Goal: Complete application form

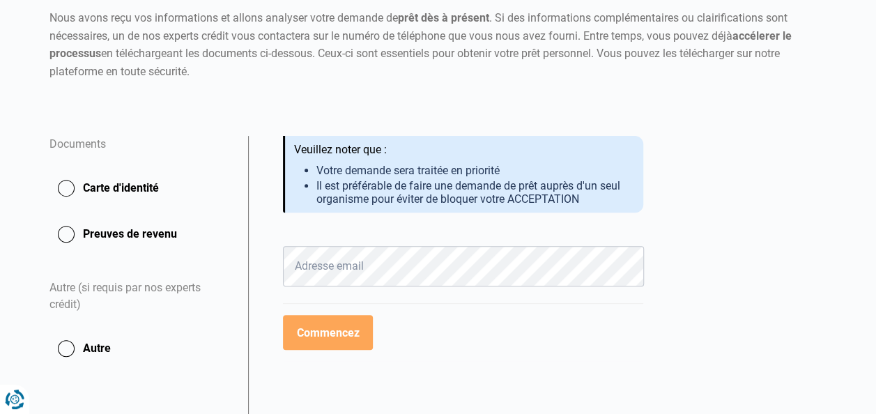
scroll to position [156, 0]
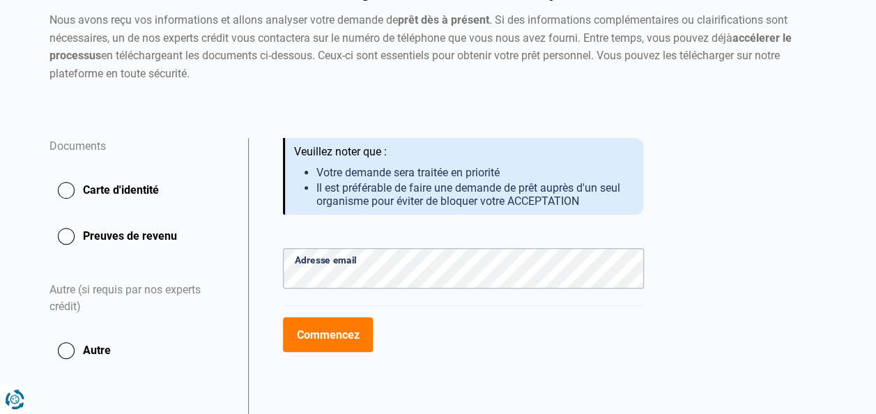
click at [148, 192] on button "Carte d'identité" at bounding box center [140, 190] width 182 height 35
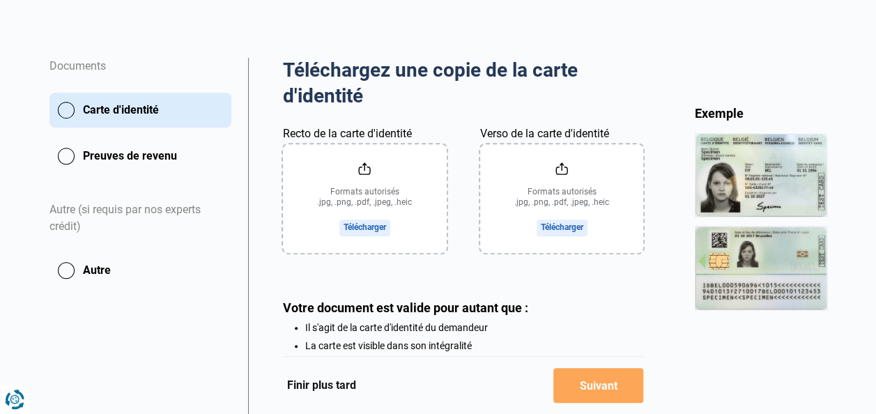
scroll to position [237, 0]
click at [363, 175] on input "Recto de la carte d'identité" at bounding box center [365, 197] width 164 height 109
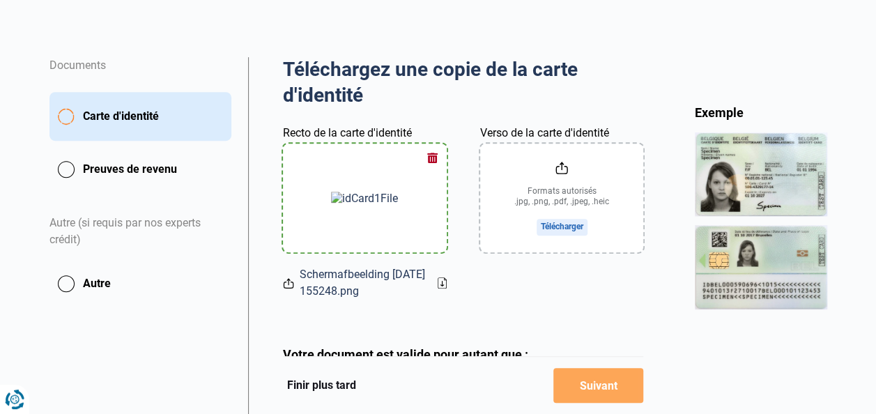
click at [571, 173] on input "Verso de la carte d'identité" at bounding box center [562, 197] width 164 height 109
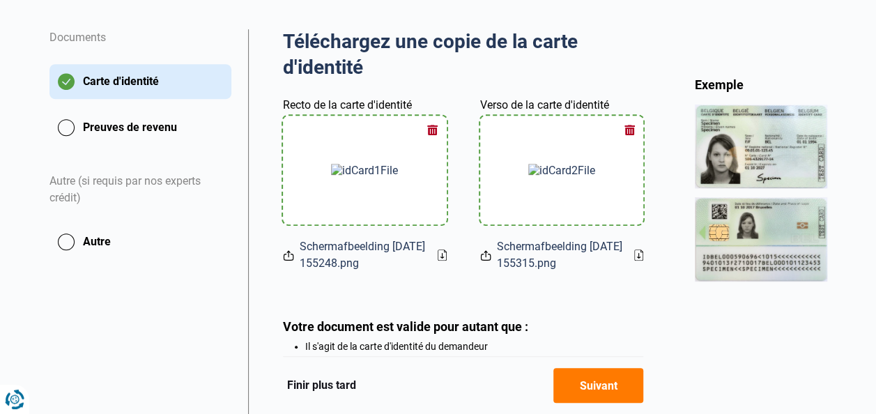
scroll to position [265, 0]
click at [708, 315] on div "Exemple" at bounding box center [760, 293] width 132 height 435
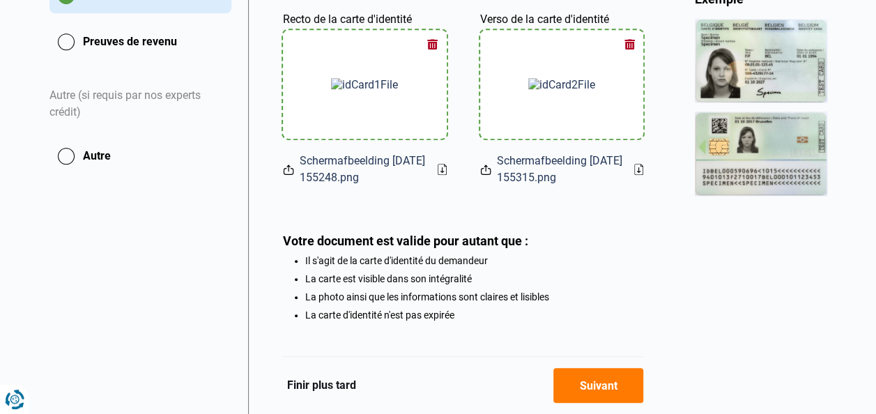
scroll to position [411, 0]
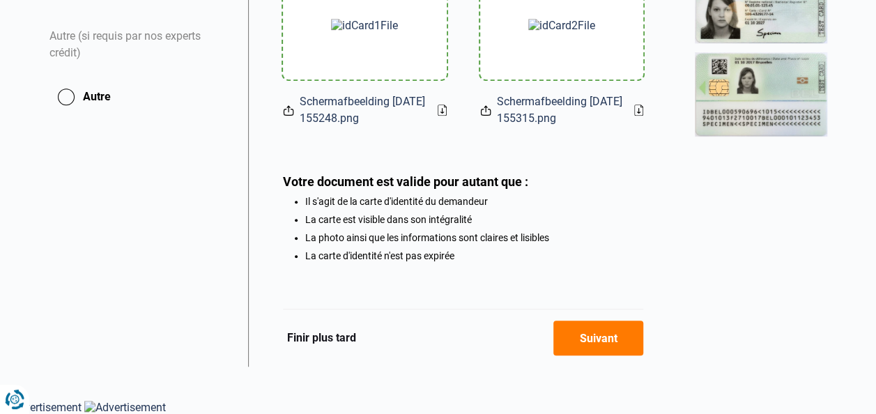
drag, startPoint x: 476, startPoint y: 335, endPoint x: 415, endPoint y: 341, distance: 60.9
click at [415, 341] on div "Finir plus tard Suivant" at bounding box center [463, 338] width 361 height 58
click at [582, 336] on button "Suivant" at bounding box center [598, 337] width 90 height 35
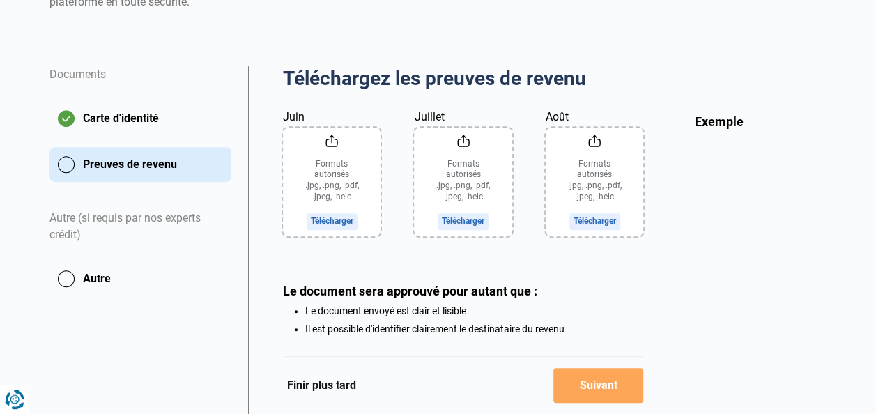
scroll to position [228, 0]
click at [139, 116] on button "Carte d'identité" at bounding box center [140, 117] width 182 height 35
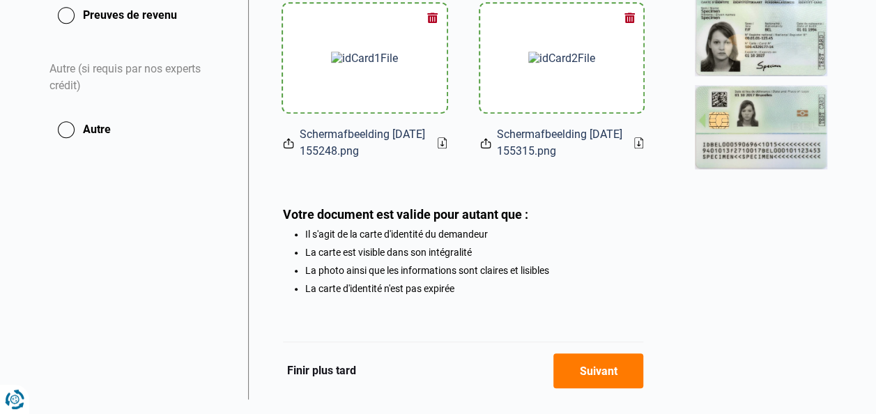
scroll to position [407, 0]
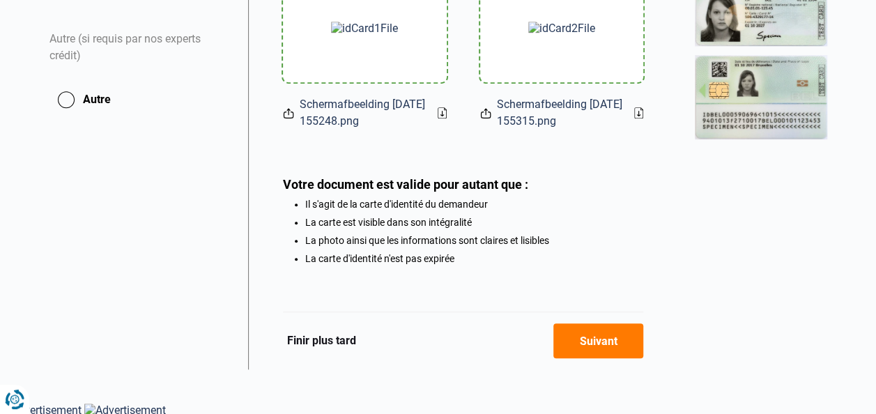
click at [592, 335] on button "Suivant" at bounding box center [598, 340] width 90 height 35
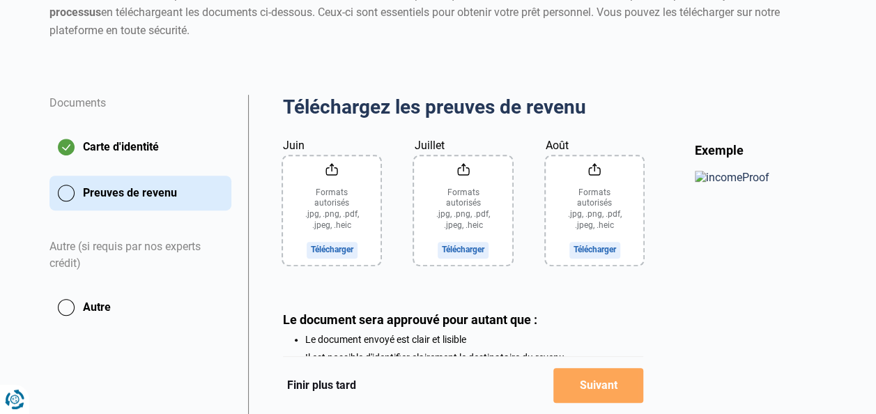
scroll to position [229, 0]
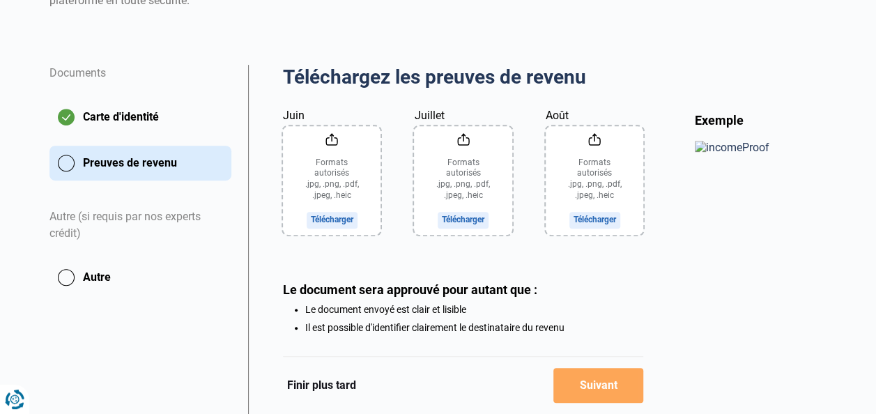
click at [697, 328] on div "Exemple" at bounding box center [760, 274] width 132 height 325
click at [320, 202] on input "Juin" at bounding box center [332, 180] width 98 height 109
click at [336, 193] on input "Juin" at bounding box center [332, 180] width 98 height 109
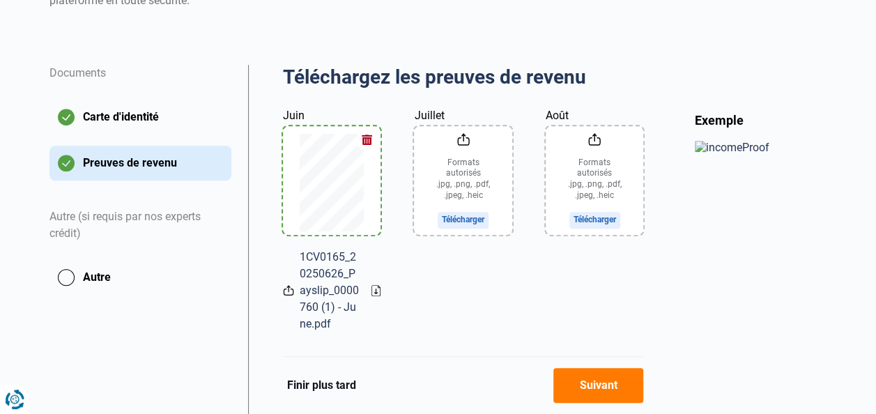
click at [448, 219] on input "Juillet" at bounding box center [463, 180] width 98 height 109
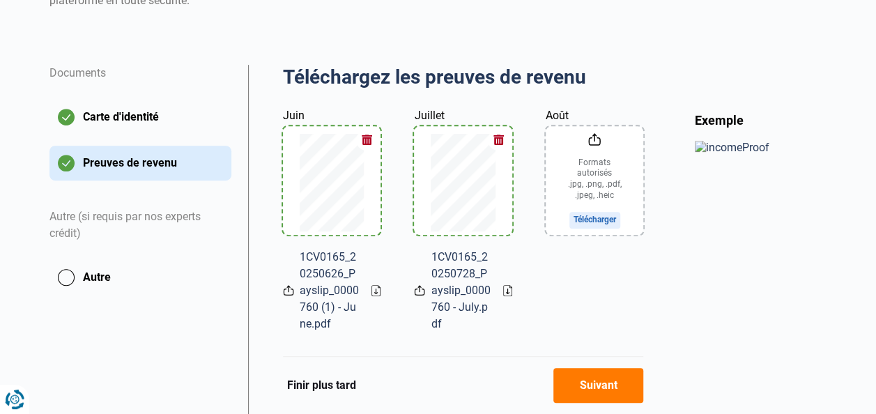
click at [580, 195] on input "Août" at bounding box center [594, 180] width 98 height 109
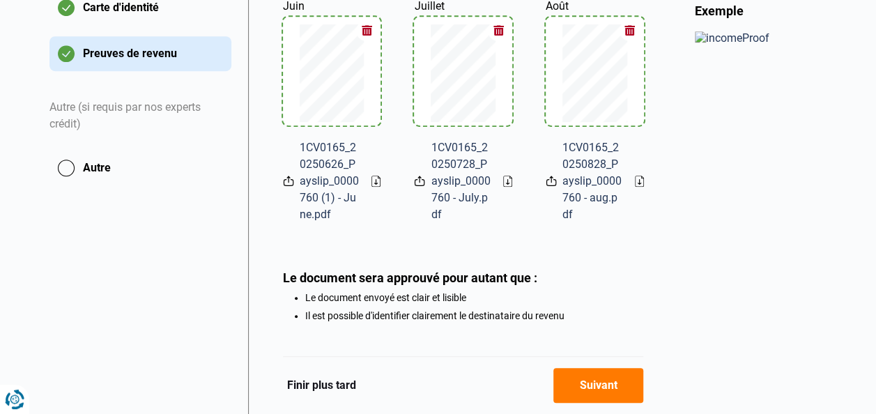
scroll to position [399, 0]
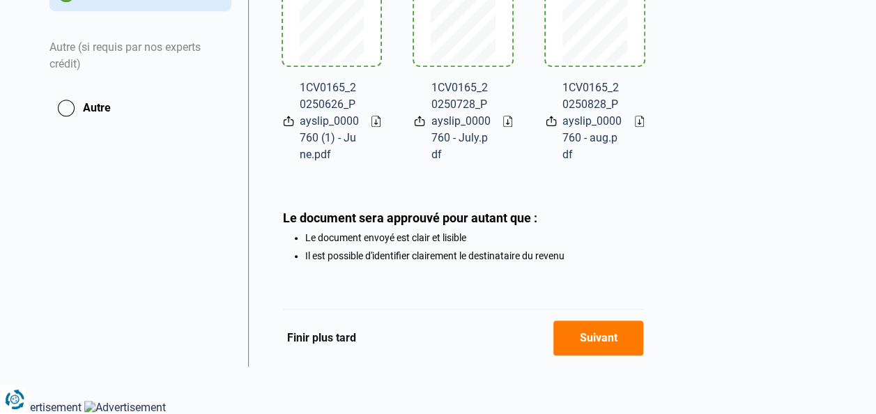
drag, startPoint x: 603, startPoint y: 341, endPoint x: 593, endPoint y: 320, distance: 23.7
click at [593, 320] on div "Finir plus tard Suivant" at bounding box center [463, 338] width 361 height 58
click at [605, 337] on button "Suivant" at bounding box center [598, 337] width 90 height 35
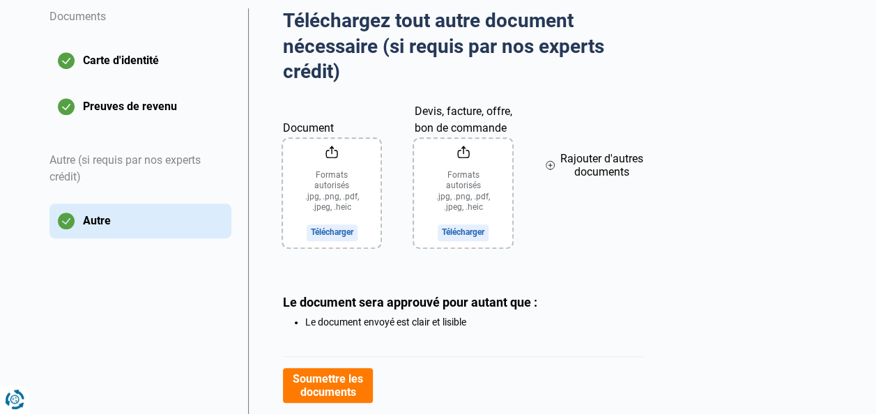
scroll to position [285, 0]
click at [320, 181] on input "Document" at bounding box center [332, 193] width 98 height 109
click at [339, 180] on input "Document" at bounding box center [332, 193] width 98 height 109
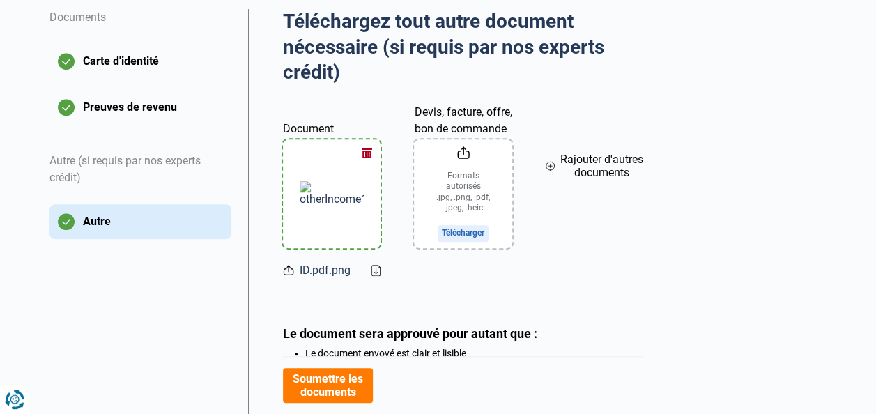
click at [475, 187] on input "Devis, facture, offre, bon de commande" at bounding box center [463, 193] width 98 height 109
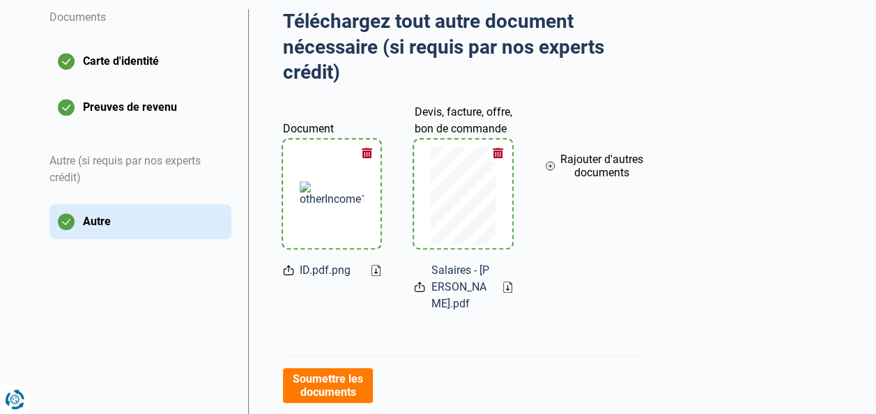
click at [657, 347] on div "Téléchargez tout autre document nécessaire (si requis par nos experts crédit) A…" at bounding box center [463, 253] width 430 height 488
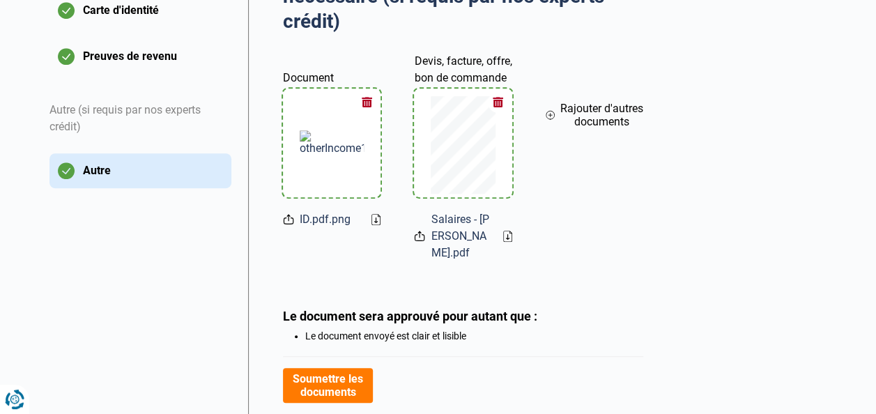
scroll to position [346, 0]
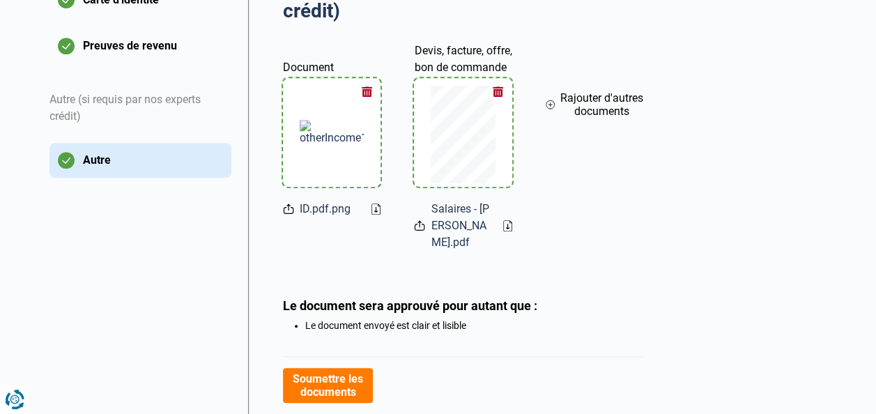
click at [338, 380] on button "Soumettre les documents" at bounding box center [328, 385] width 90 height 35
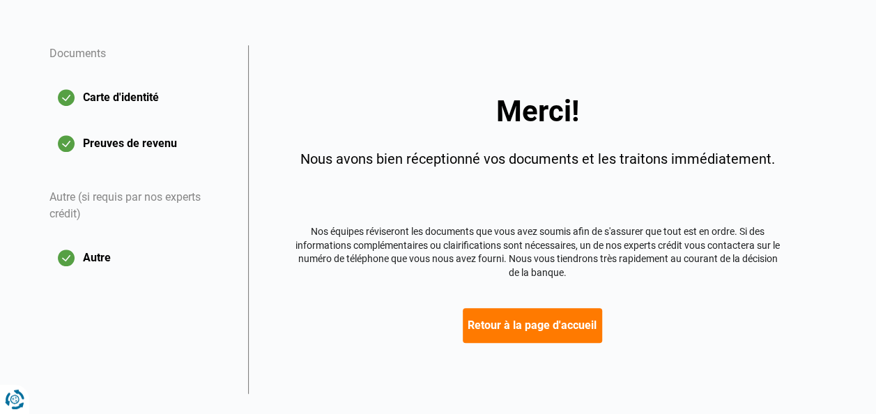
scroll to position [249, 0]
click at [512, 327] on button "Retour à la page d'accueil" at bounding box center [532, 324] width 139 height 35
